Goal: Entertainment & Leisure: Consume media (video, audio)

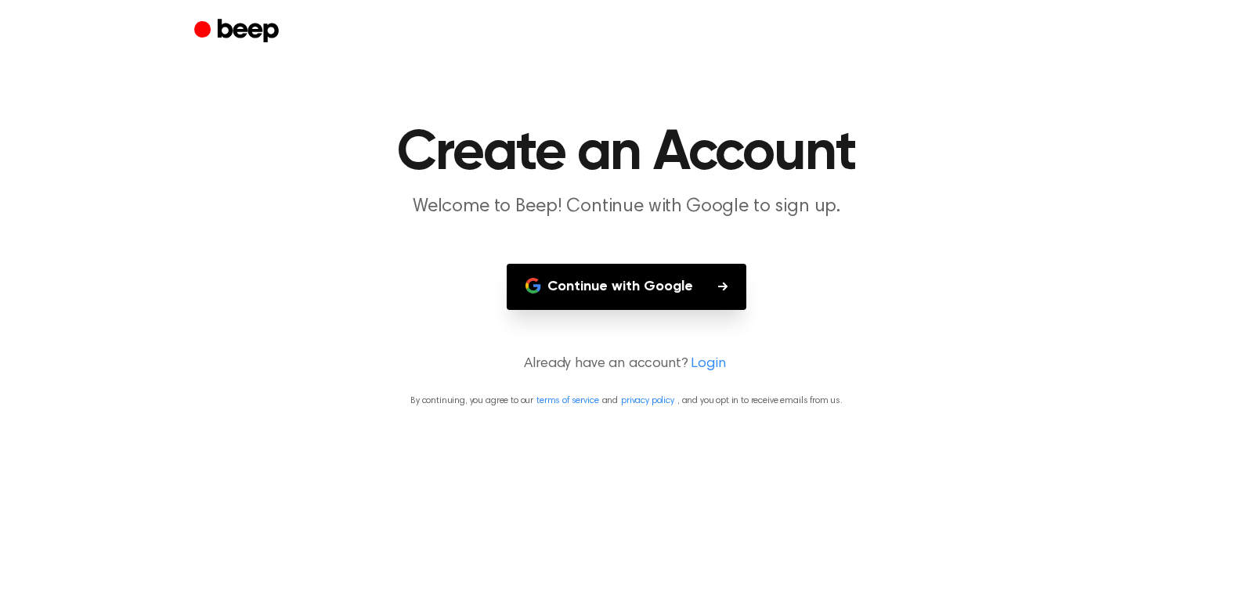
click at [611, 292] on button "Continue with Google" at bounding box center [627, 287] width 240 height 46
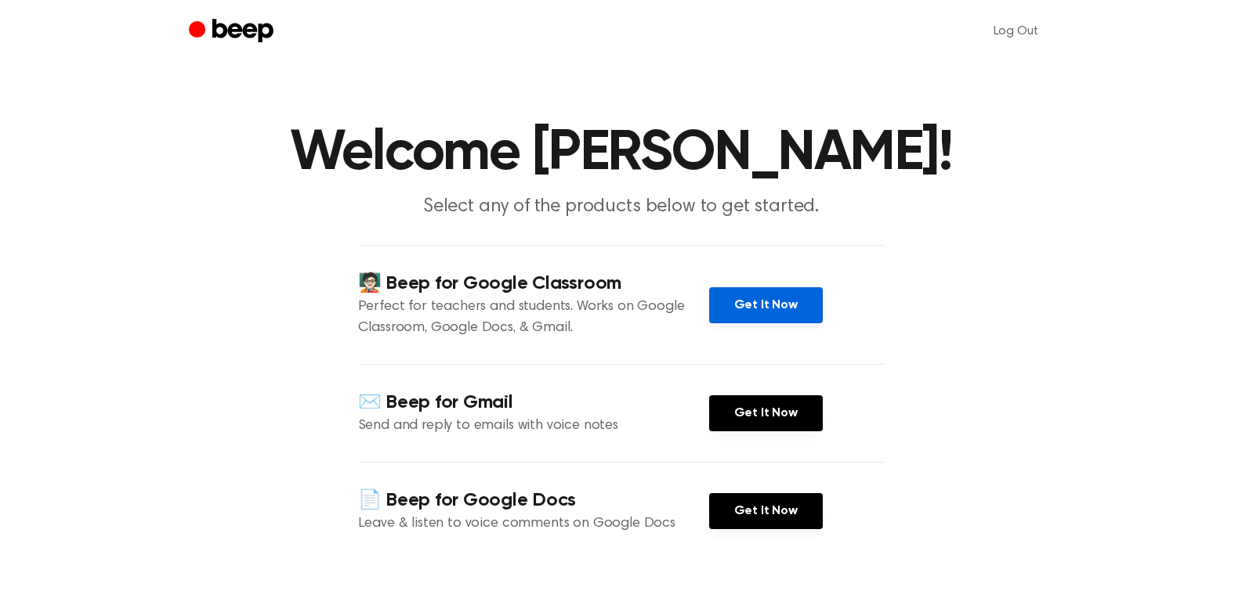
click at [729, 299] on link "Get It Now" at bounding box center [766, 305] width 114 height 36
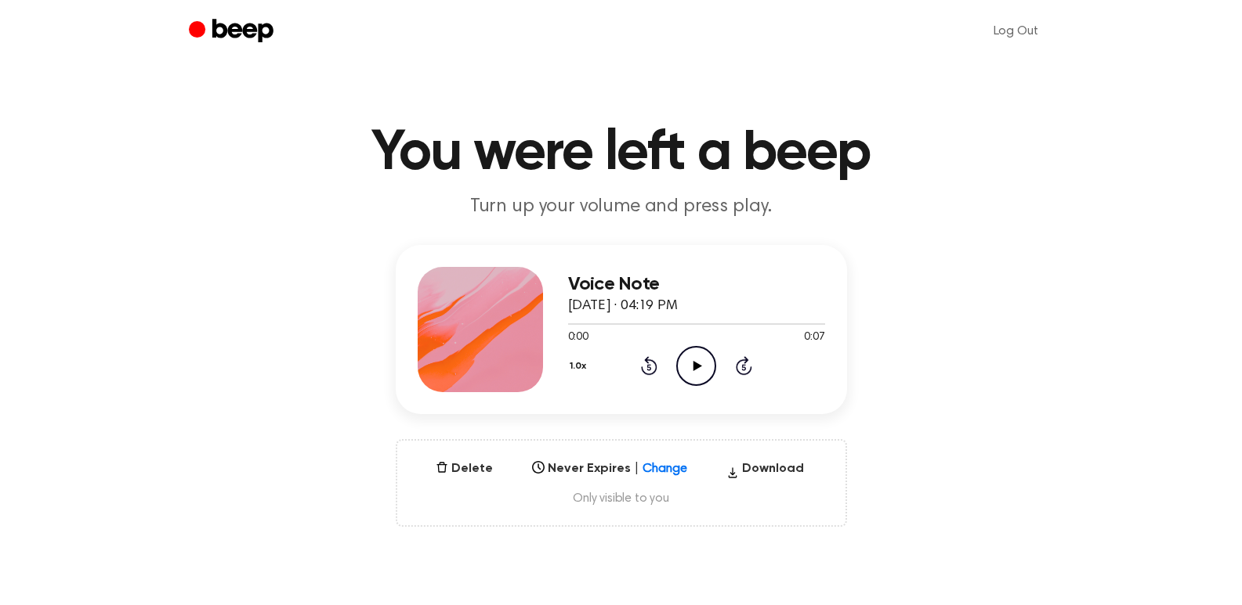
click at [688, 364] on icon "Play Audio" at bounding box center [696, 366] width 40 height 40
click at [477, 475] on button "Delete" at bounding box center [464, 469] width 70 height 19
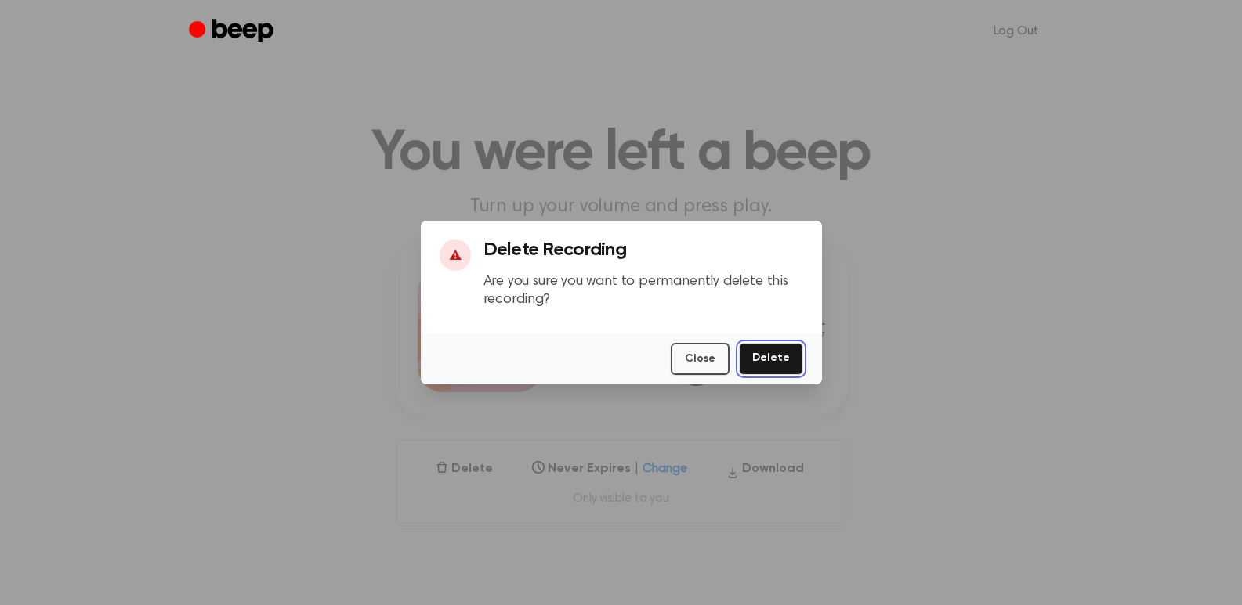
click at [766, 356] on button "Delete" at bounding box center [771, 359] width 64 height 32
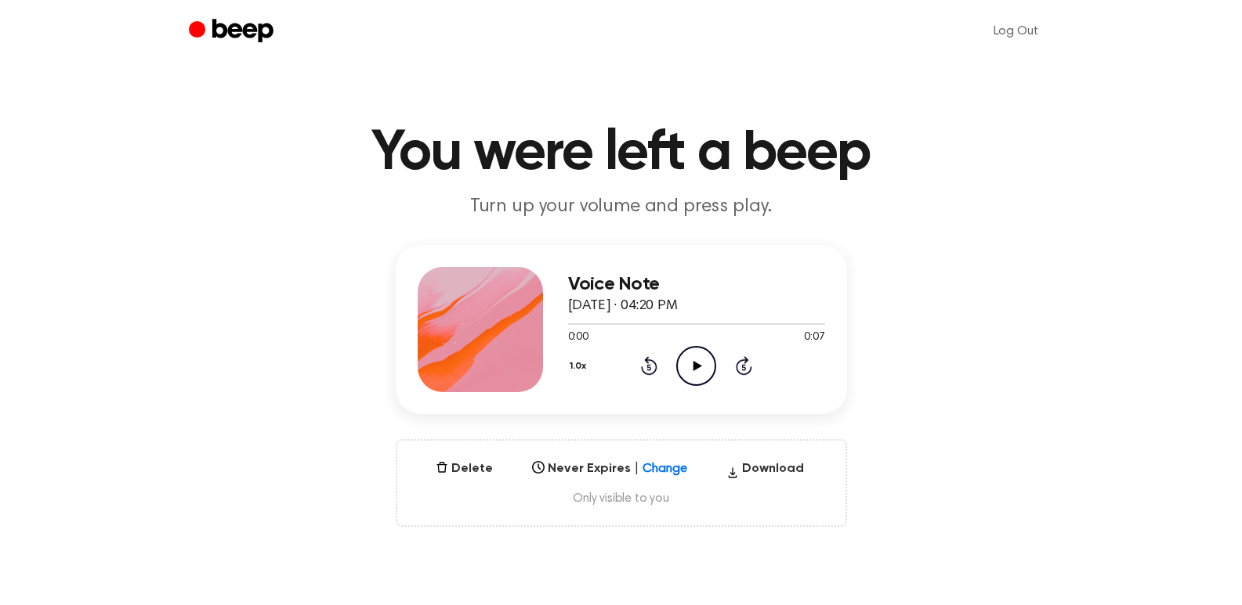
click at [682, 363] on icon "Play Audio" at bounding box center [696, 366] width 40 height 40
click at [684, 369] on icon "Play Audio" at bounding box center [696, 366] width 40 height 40
click at [689, 358] on icon "Play Audio" at bounding box center [696, 366] width 40 height 40
click at [692, 375] on icon "Play Audio" at bounding box center [696, 366] width 40 height 40
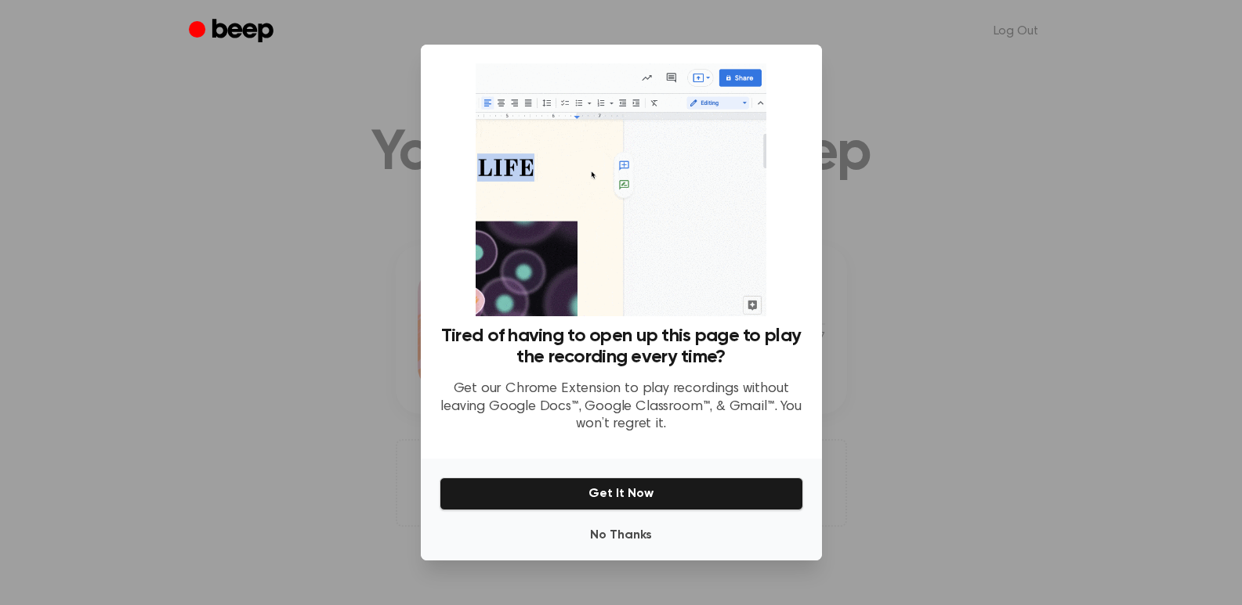
drag, startPoint x: 937, startPoint y: 156, endPoint x: 939, endPoint y: 171, distance: 15.1
click at [939, 169] on div at bounding box center [621, 302] width 1242 height 605
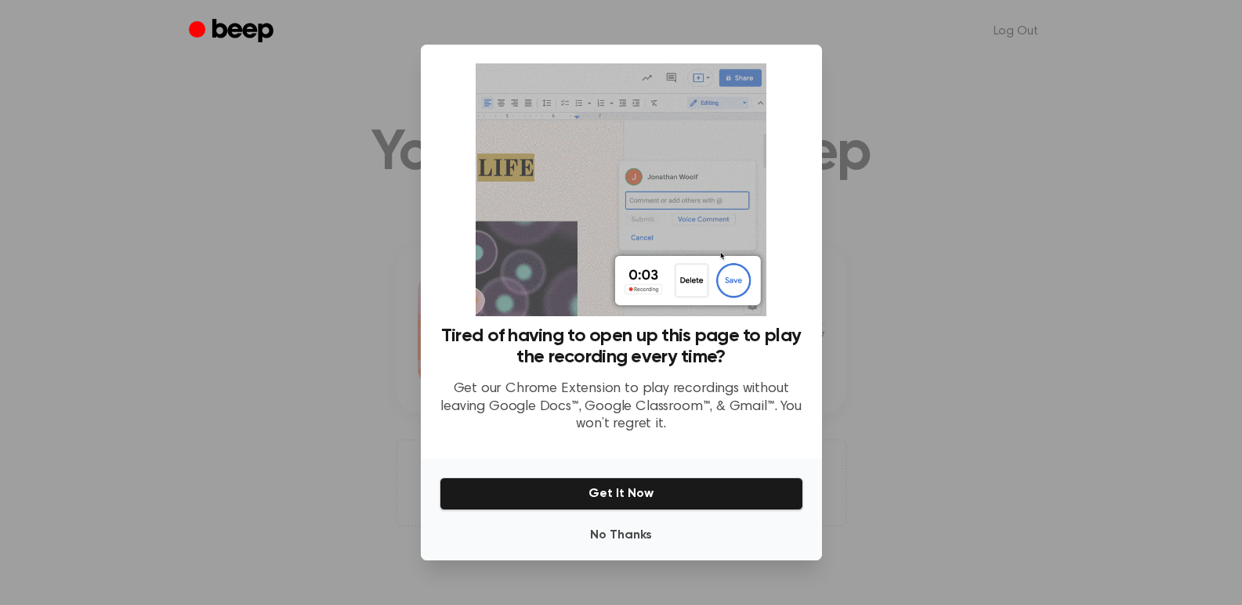
drag, startPoint x: 939, startPoint y: 171, endPoint x: 923, endPoint y: 105, distance: 67.8
click at [923, 105] on div at bounding box center [621, 302] width 1242 height 605
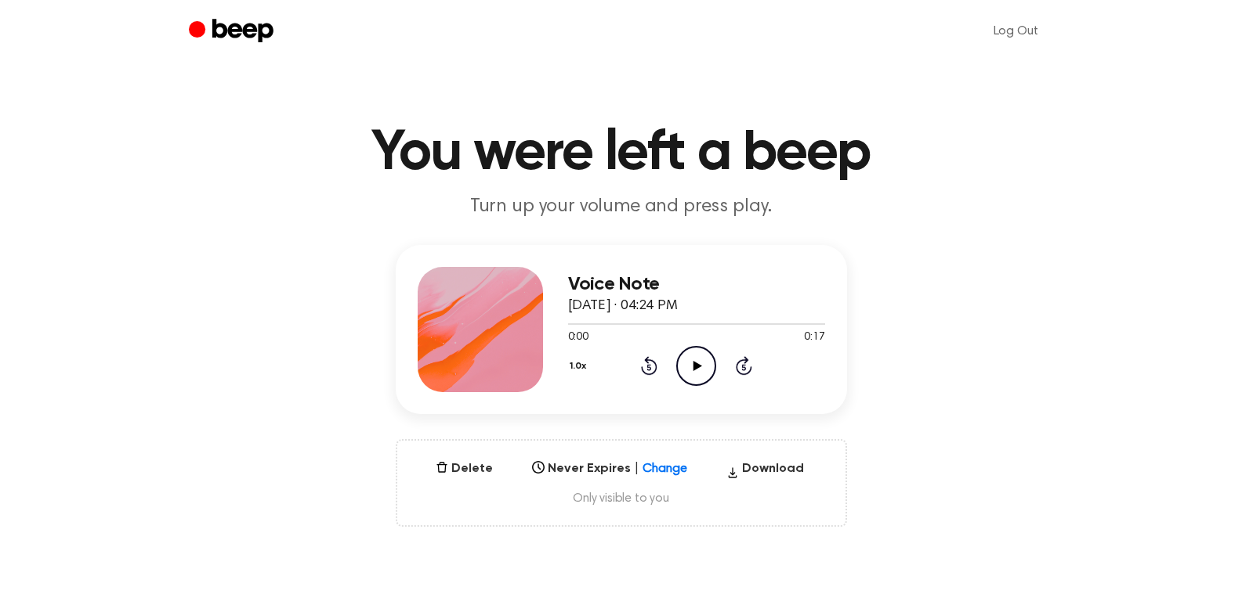
click at [694, 369] on icon at bounding box center [697, 366] width 9 height 10
click at [685, 367] on icon "Play Audio" at bounding box center [696, 366] width 40 height 40
click at [690, 358] on icon "Play Audio" at bounding box center [696, 366] width 40 height 40
click at [698, 365] on icon at bounding box center [697, 366] width 9 height 10
click at [685, 363] on icon "Play Audio" at bounding box center [696, 366] width 40 height 40
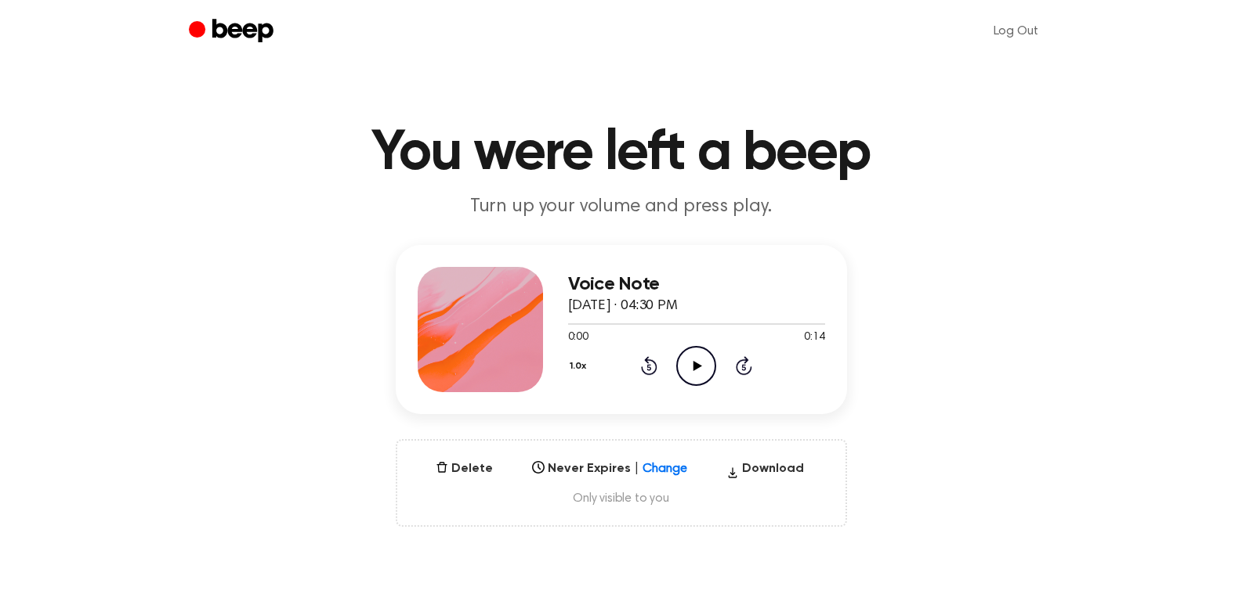
click at [685, 363] on icon "Play Audio" at bounding box center [696, 366] width 40 height 40
click at [692, 367] on icon "Play Audio" at bounding box center [696, 366] width 40 height 40
click at [689, 360] on icon "Play Audio" at bounding box center [696, 366] width 40 height 40
click at [699, 365] on icon at bounding box center [697, 366] width 9 height 10
click at [688, 363] on icon "Play Audio" at bounding box center [696, 366] width 40 height 40
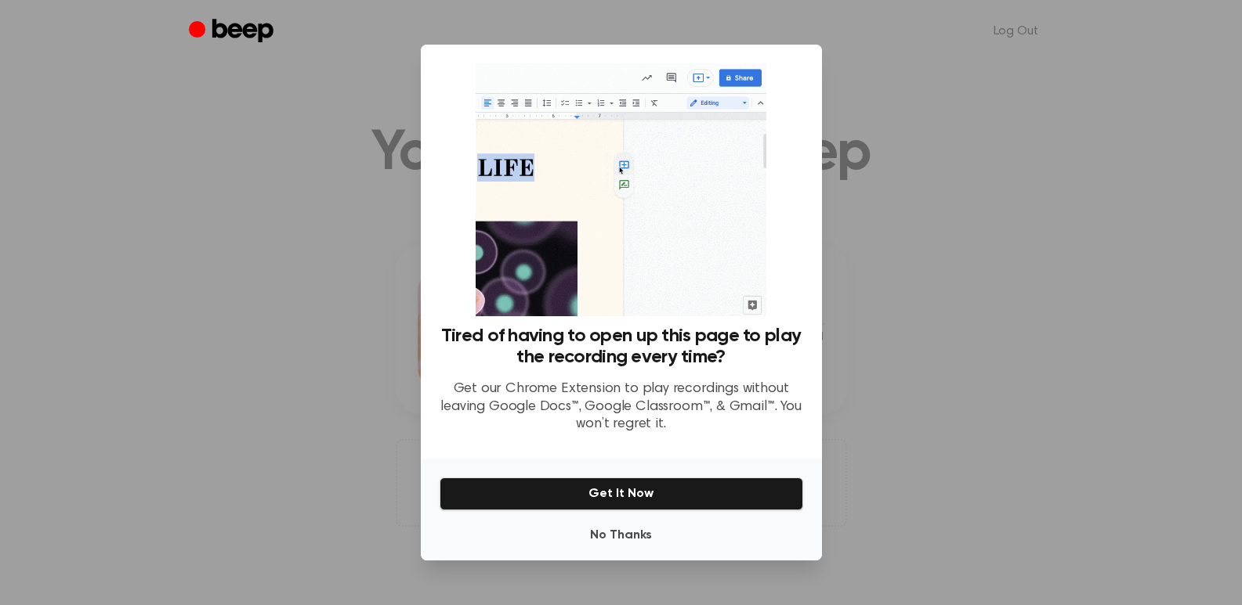
click at [324, 351] on div at bounding box center [621, 302] width 1242 height 605
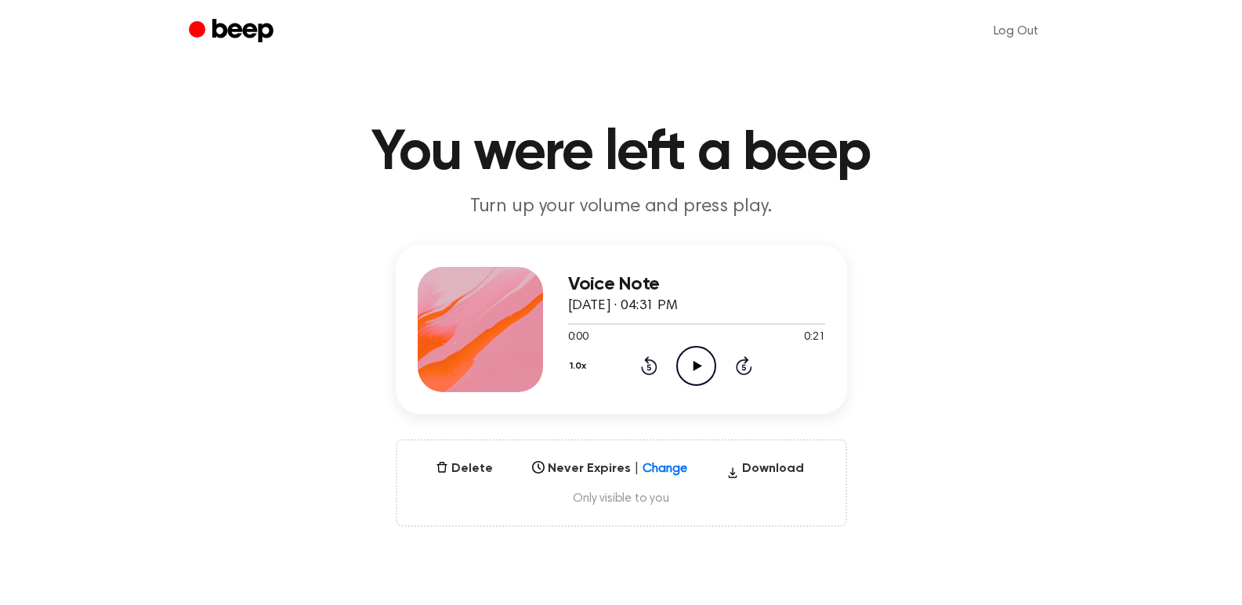
click at [688, 369] on icon "Play Audio" at bounding box center [696, 366] width 40 height 40
click at [695, 372] on icon "Play Audio" at bounding box center [696, 366] width 40 height 40
click at [689, 362] on icon "Play Audio" at bounding box center [696, 366] width 40 height 40
click at [693, 367] on icon at bounding box center [697, 366] width 9 height 10
click at [696, 364] on icon at bounding box center [697, 366] width 9 height 10
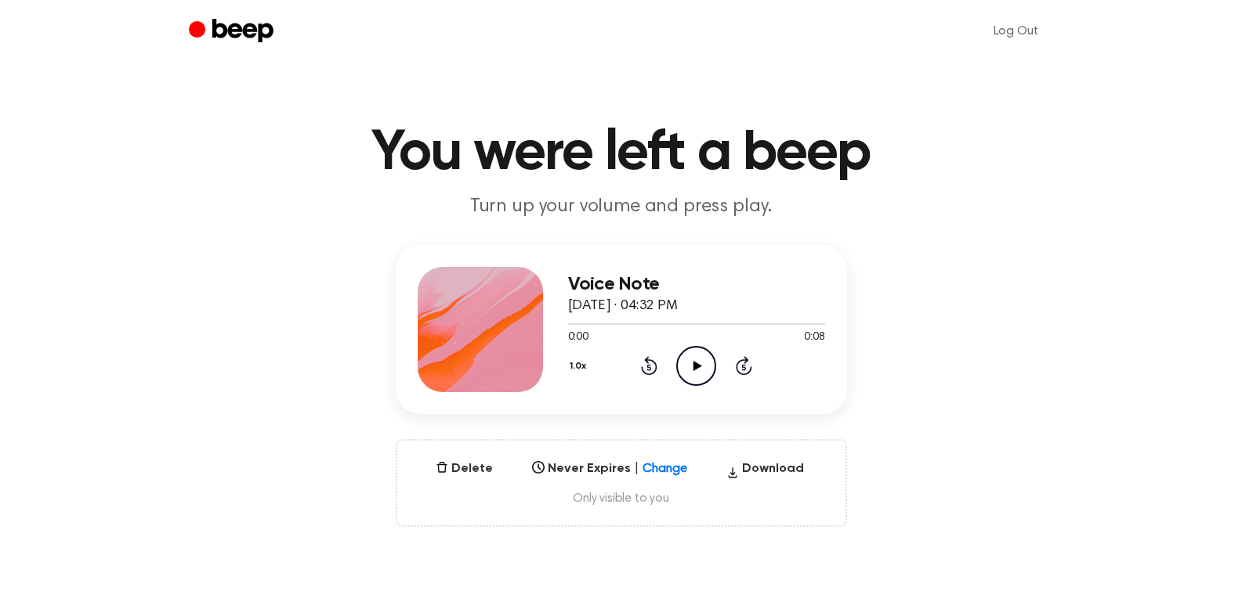
click at [700, 360] on icon "Play Audio" at bounding box center [696, 366] width 40 height 40
click at [703, 376] on icon "Play Audio" at bounding box center [696, 366] width 40 height 40
click at [694, 367] on icon at bounding box center [697, 366] width 9 height 10
click at [687, 366] on icon "Play Audio" at bounding box center [696, 366] width 40 height 40
click at [689, 364] on icon "Play Audio" at bounding box center [696, 366] width 40 height 40
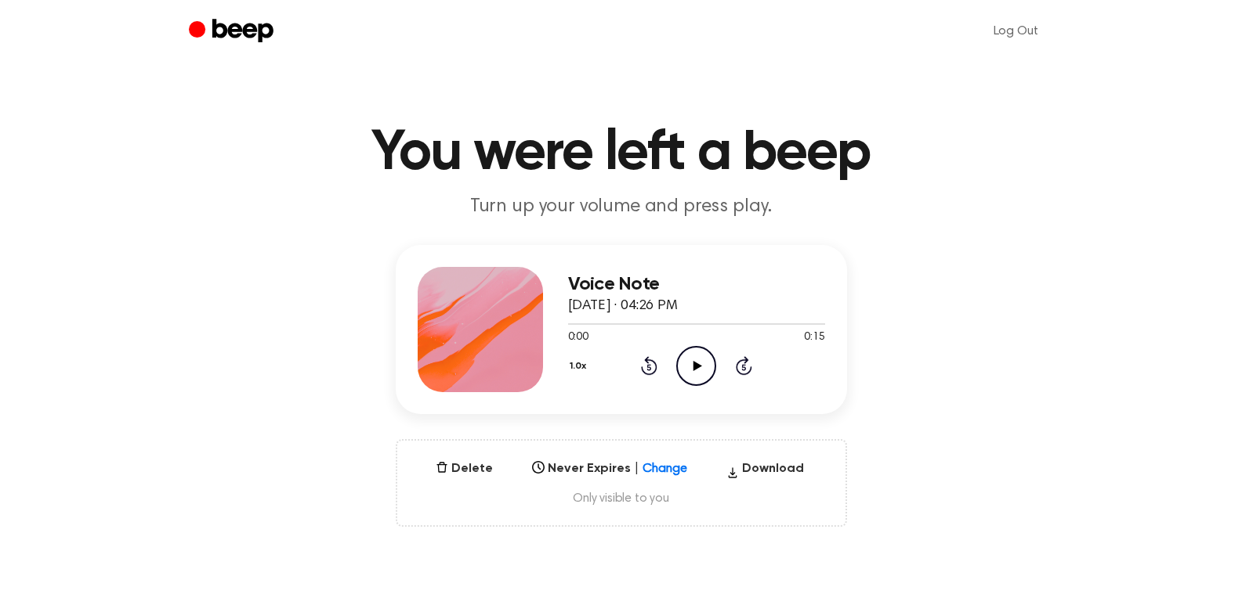
click at [702, 374] on icon "Play Audio" at bounding box center [696, 366] width 40 height 40
click at [690, 363] on icon "Play Audio" at bounding box center [696, 366] width 40 height 40
click at [699, 367] on icon "Play Audio" at bounding box center [696, 366] width 40 height 40
click at [699, 360] on icon "Play Audio" at bounding box center [696, 366] width 40 height 40
click at [705, 370] on icon "Play Audio" at bounding box center [696, 366] width 40 height 40
